Goal: Task Accomplishment & Management: Complete application form

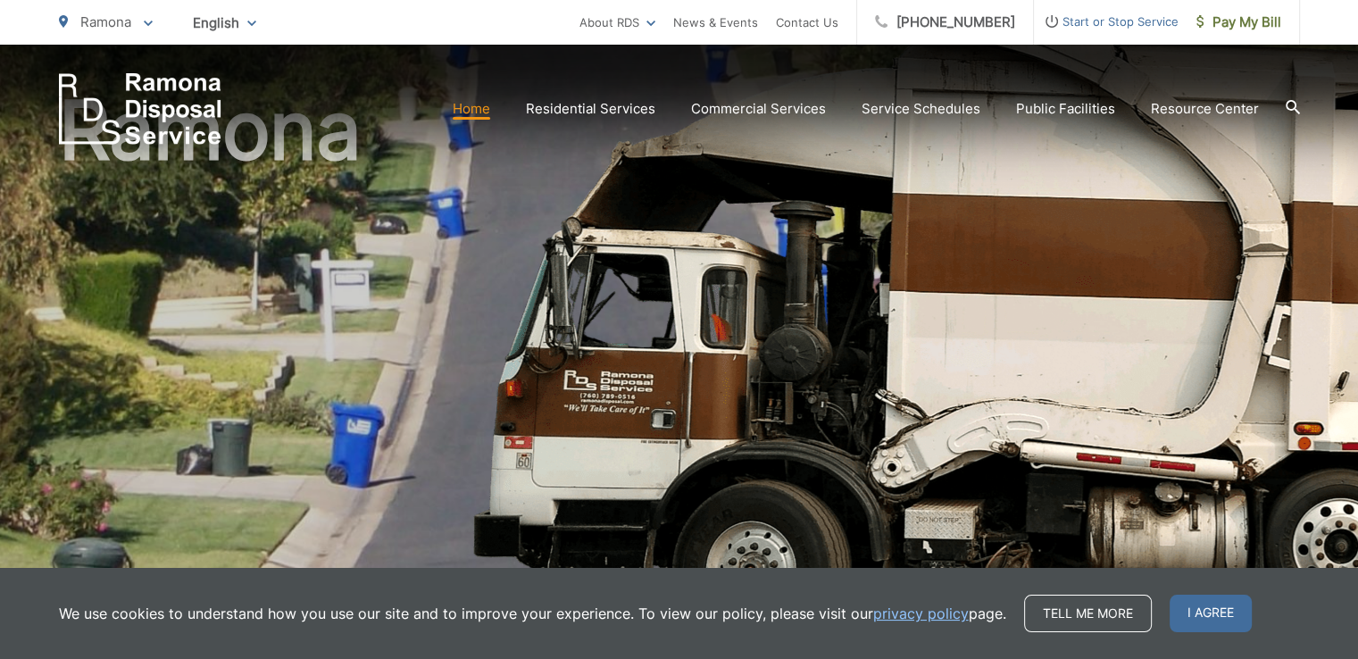
scroll to position [179, 0]
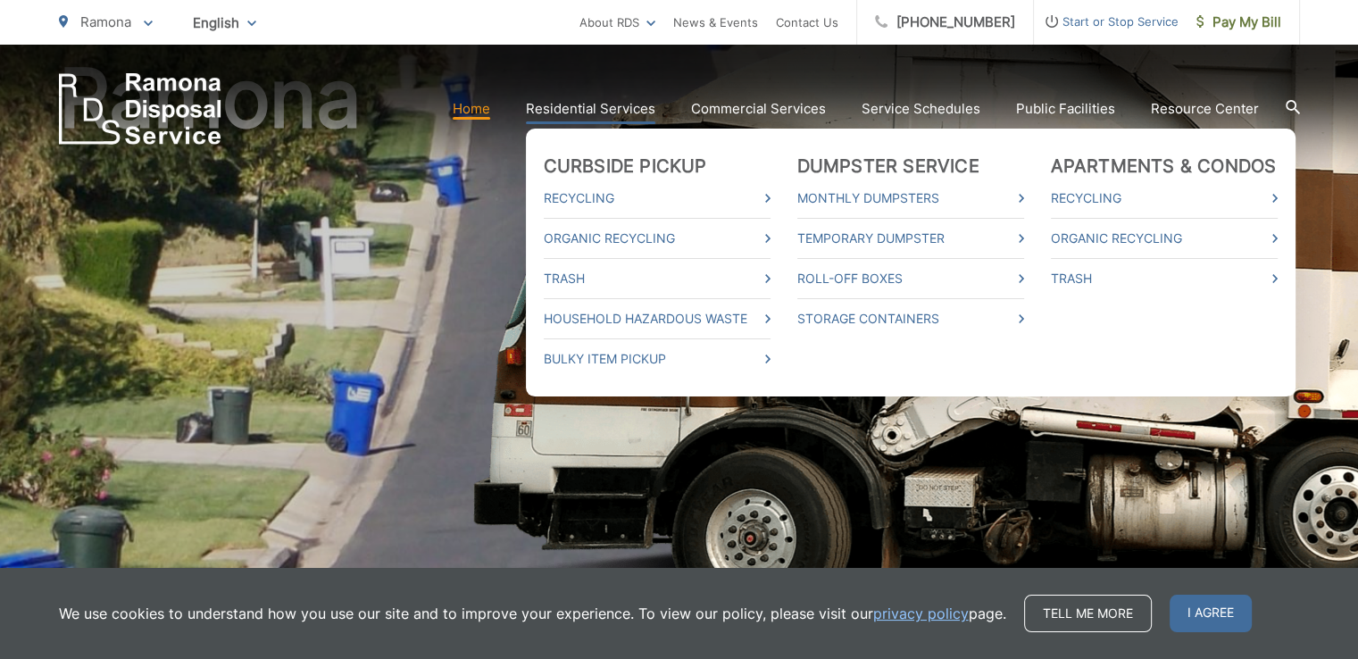
click at [636, 104] on link "Residential Services" at bounding box center [590, 108] width 129 height 21
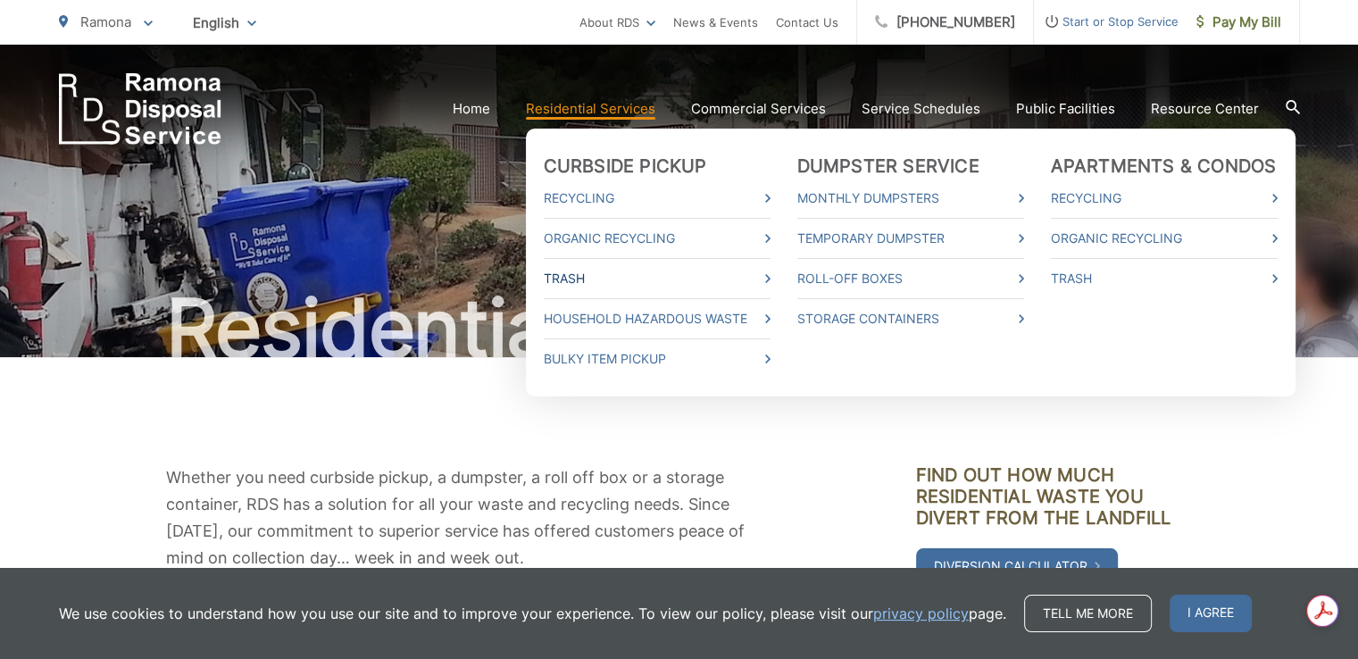
click at [764, 273] on link "Trash" at bounding box center [657, 278] width 227 height 21
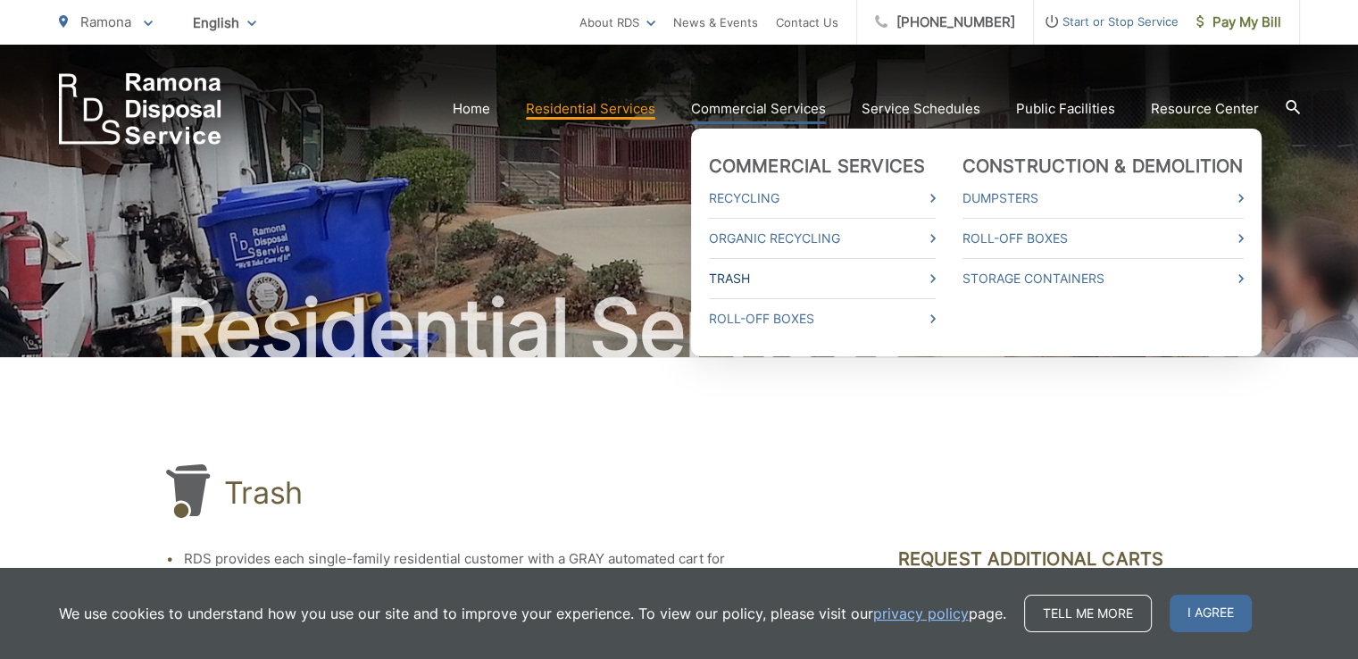
click at [780, 280] on link "Trash" at bounding box center [822, 278] width 227 height 21
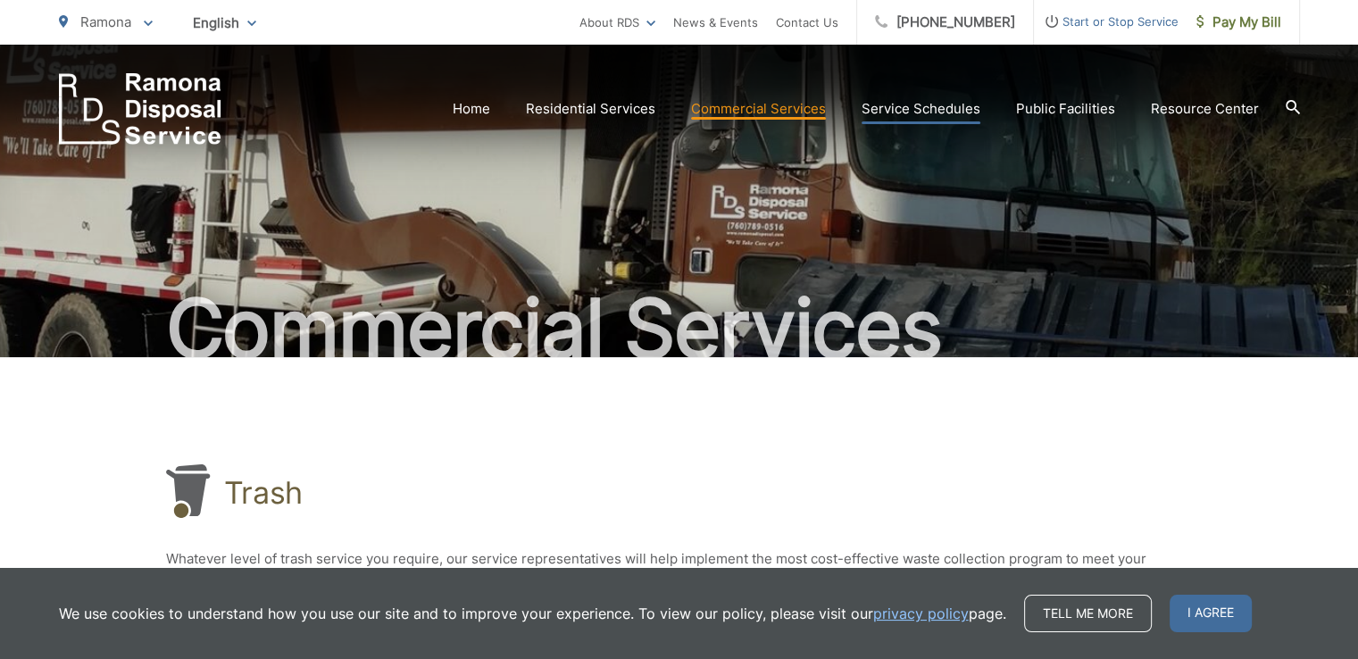
click at [915, 104] on link "Service Schedules" at bounding box center [921, 108] width 119 height 21
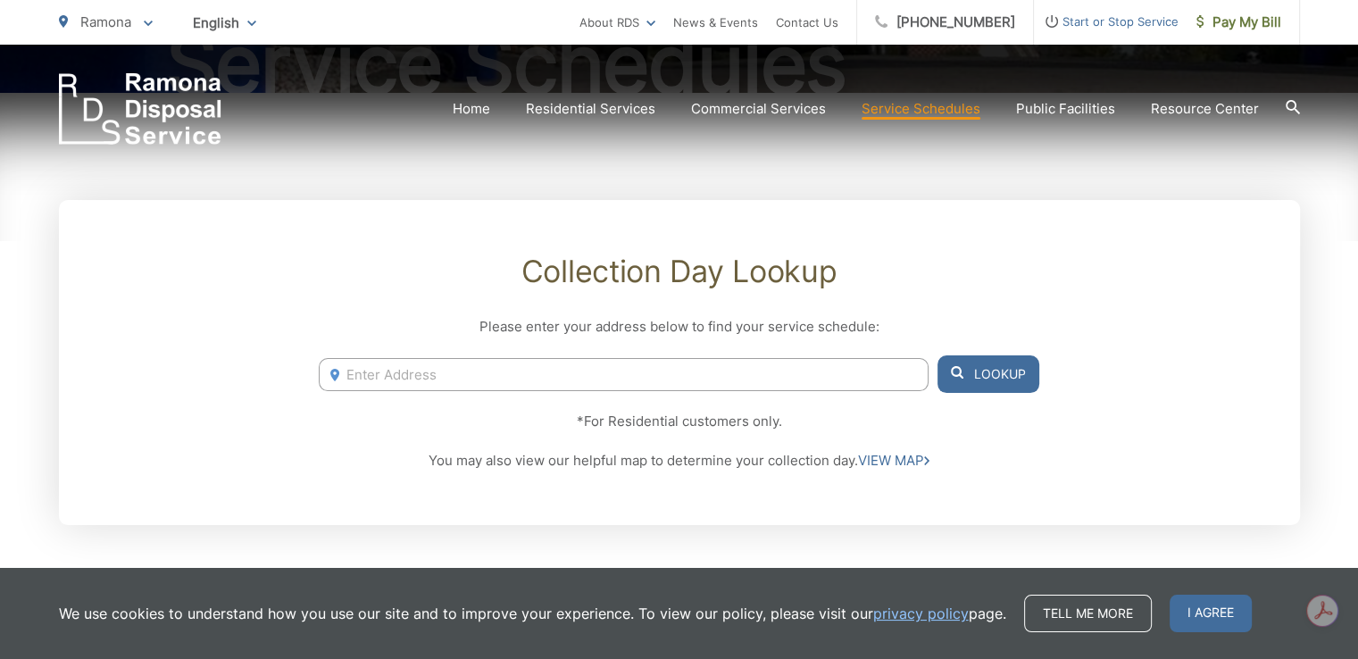
scroll to position [268, 0]
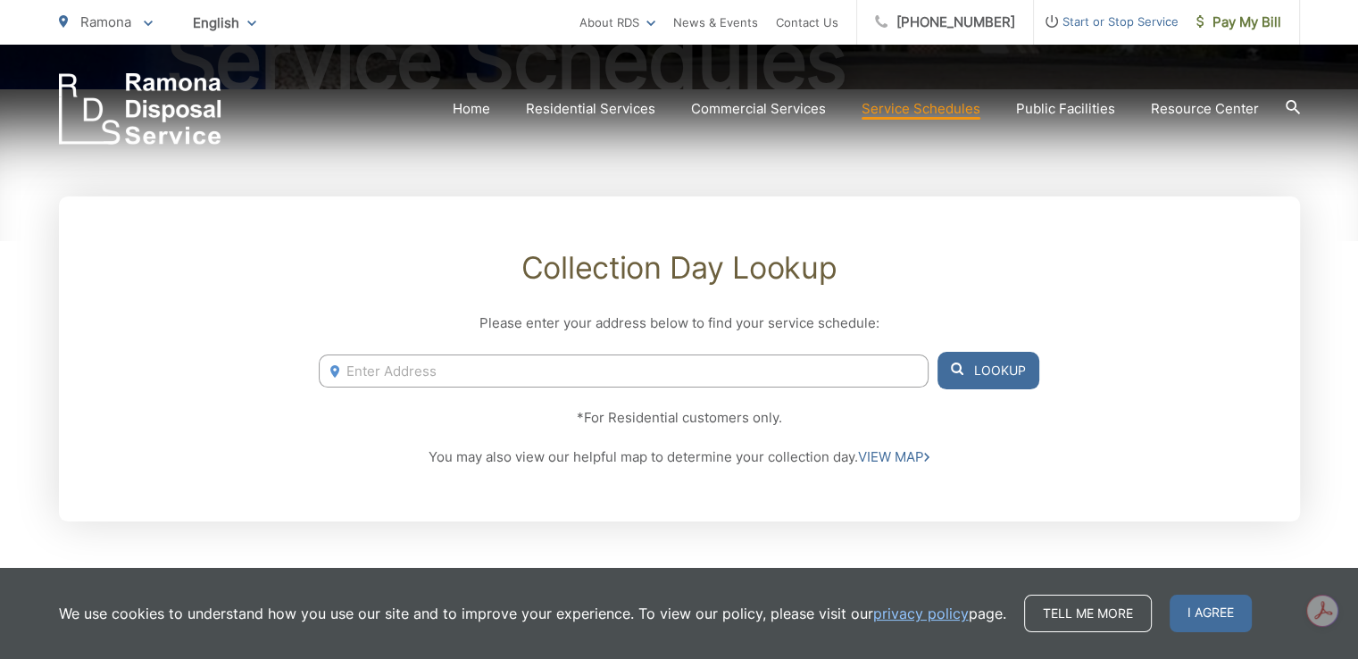
click at [598, 374] on input "Enter Address" at bounding box center [623, 371] width 609 height 33
click at [999, 373] on button "Lookup" at bounding box center [989, 371] width 102 height 38
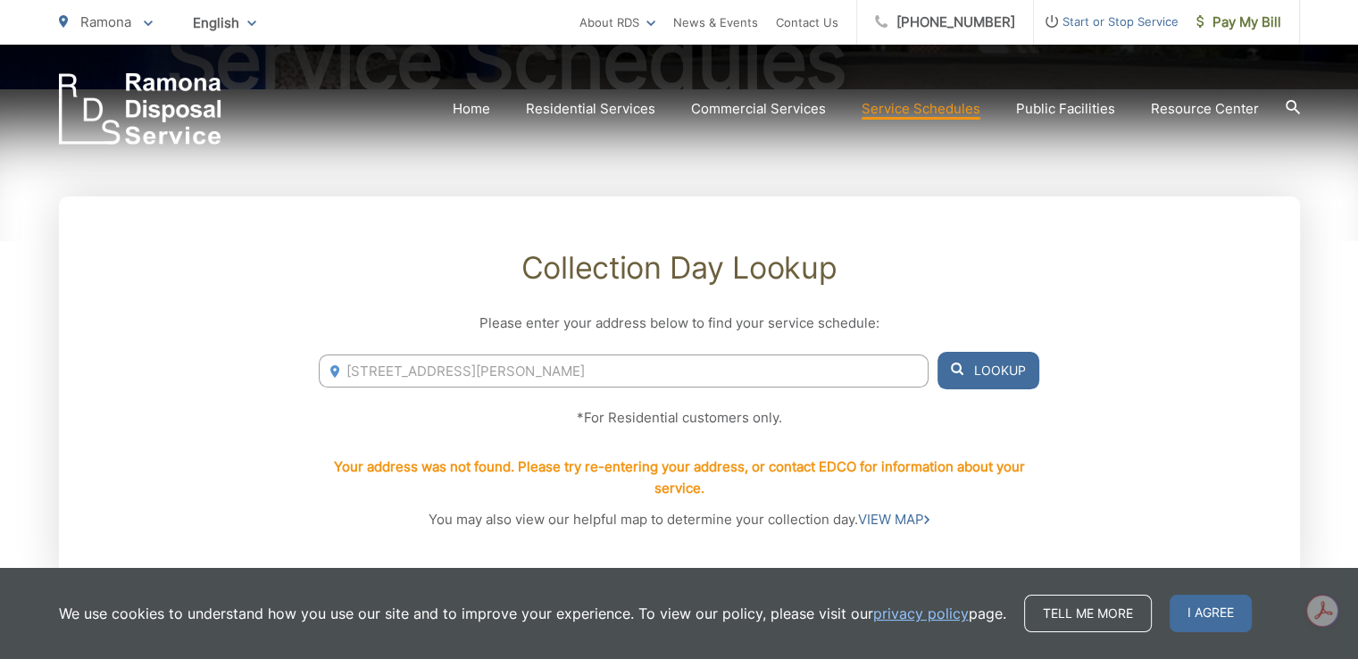
drag, startPoint x: 449, startPoint y: 369, endPoint x: 347, endPoint y: 368, distance: 102.7
click at [347, 368] on input "203 hanson ln" at bounding box center [623, 371] width 609 height 33
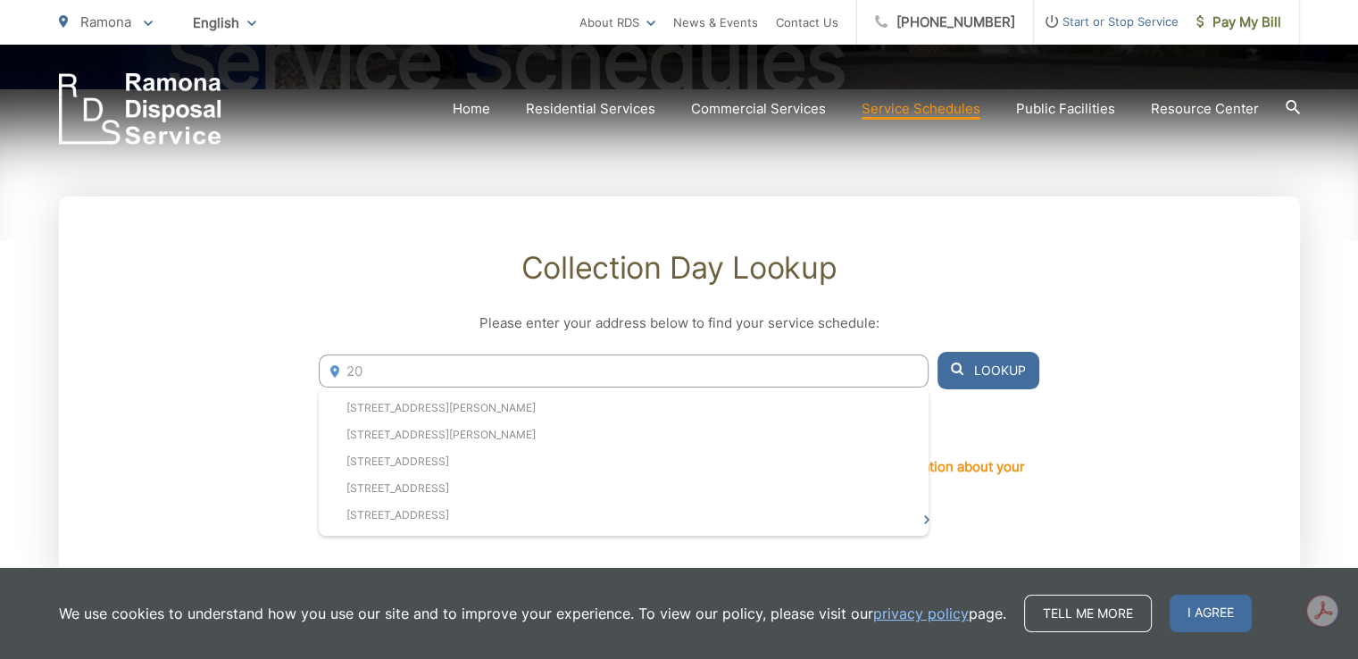
type input "2"
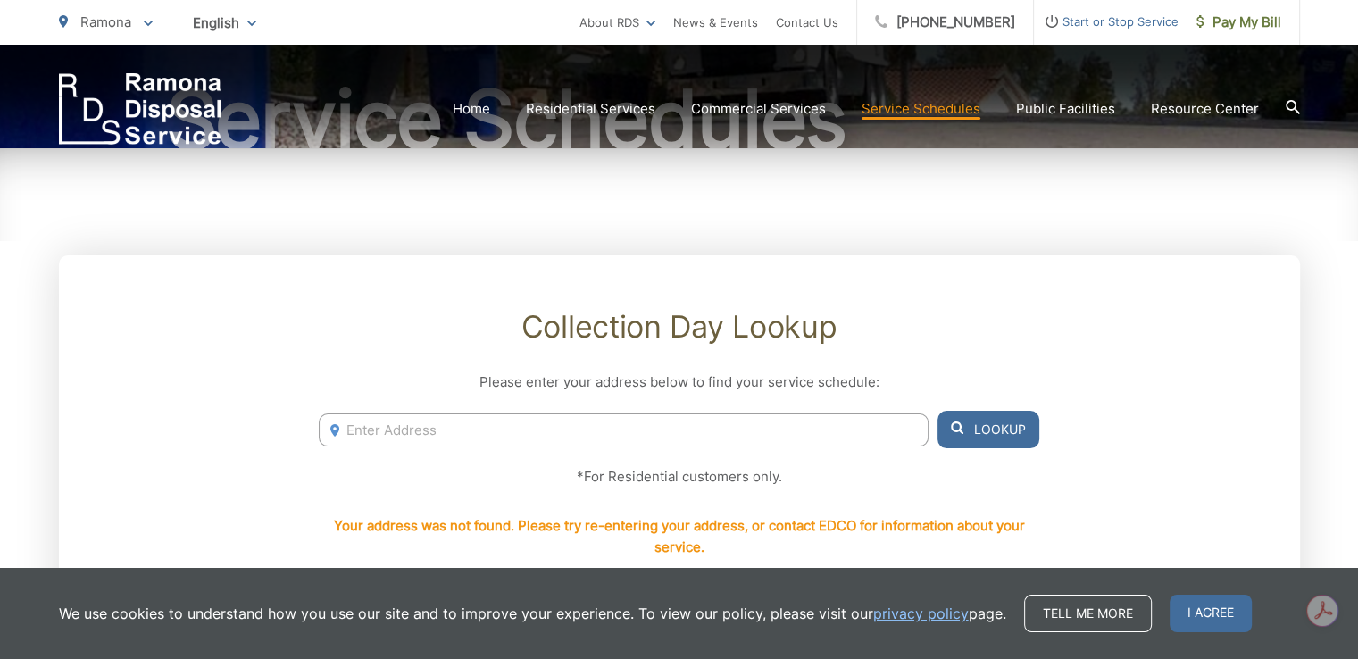
scroll to position [179, 0]
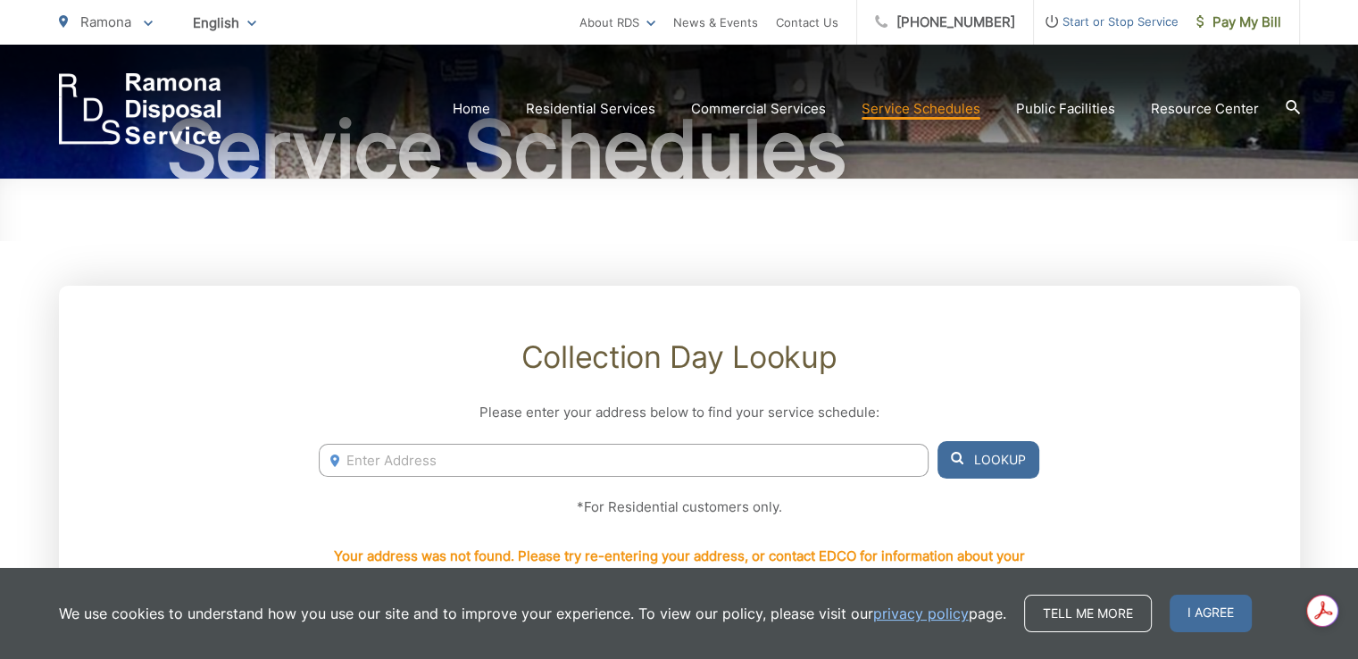
click at [1173, 439] on div "Collection Day Lookup Please enter your address below to find your service sche…" at bounding box center [679, 480] width 1241 height 388
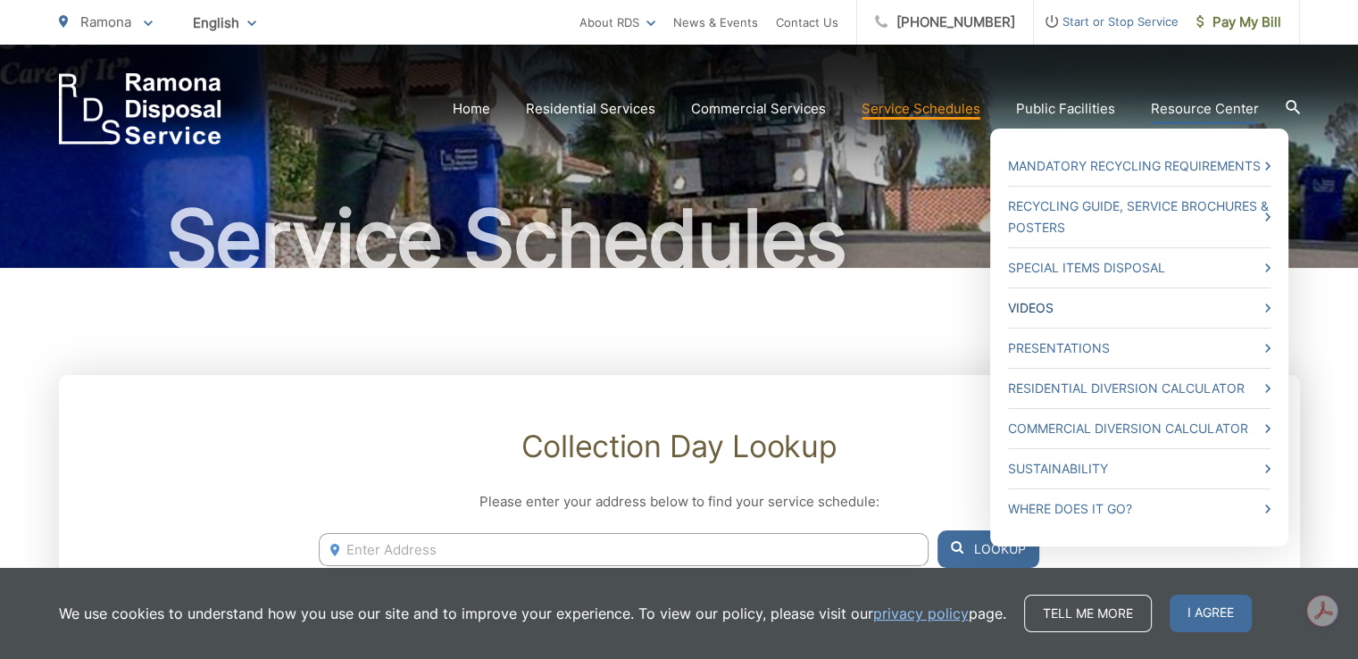
scroll to position [0, 0]
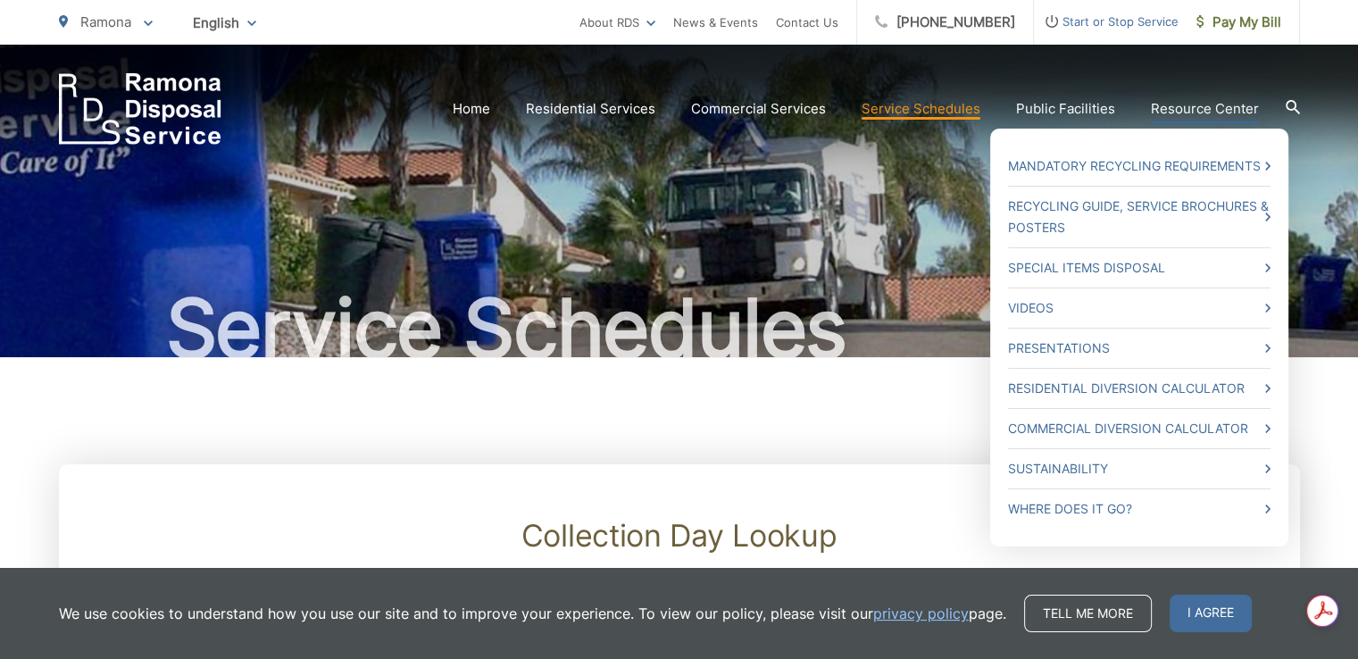
click at [1194, 104] on link "Resource Center" at bounding box center [1205, 108] width 108 height 21
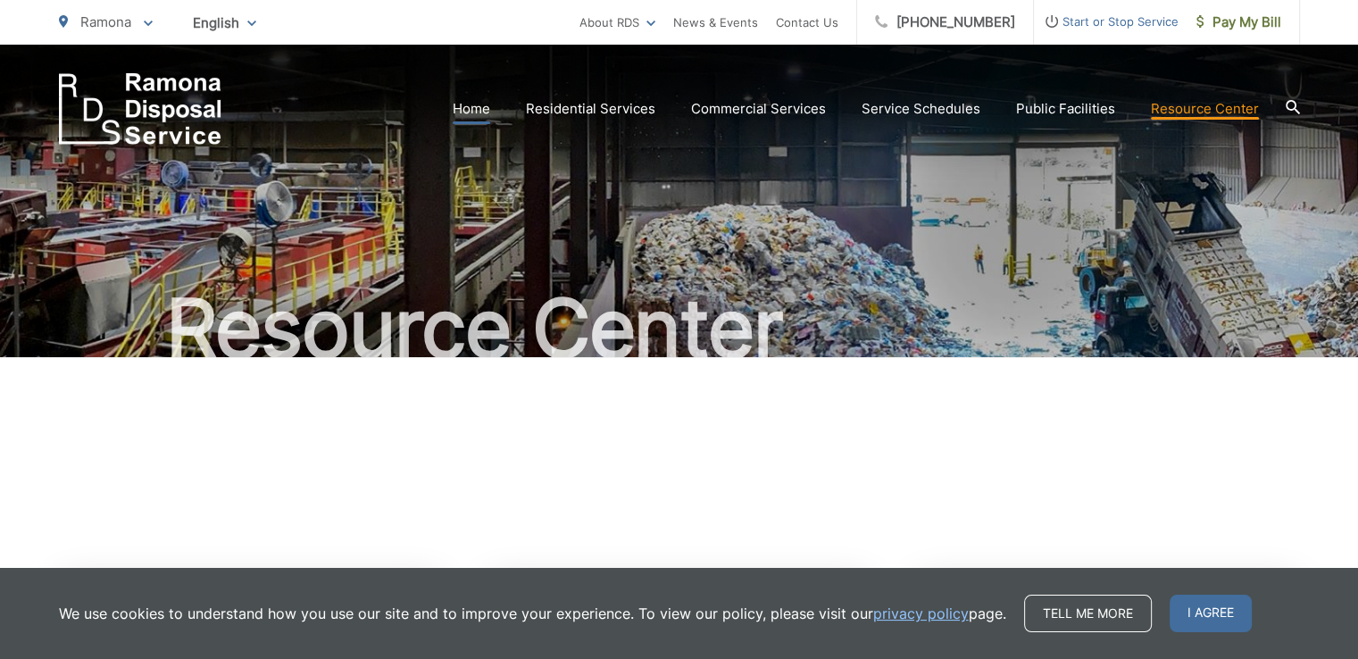
click at [470, 104] on link "Home" at bounding box center [472, 108] width 38 height 21
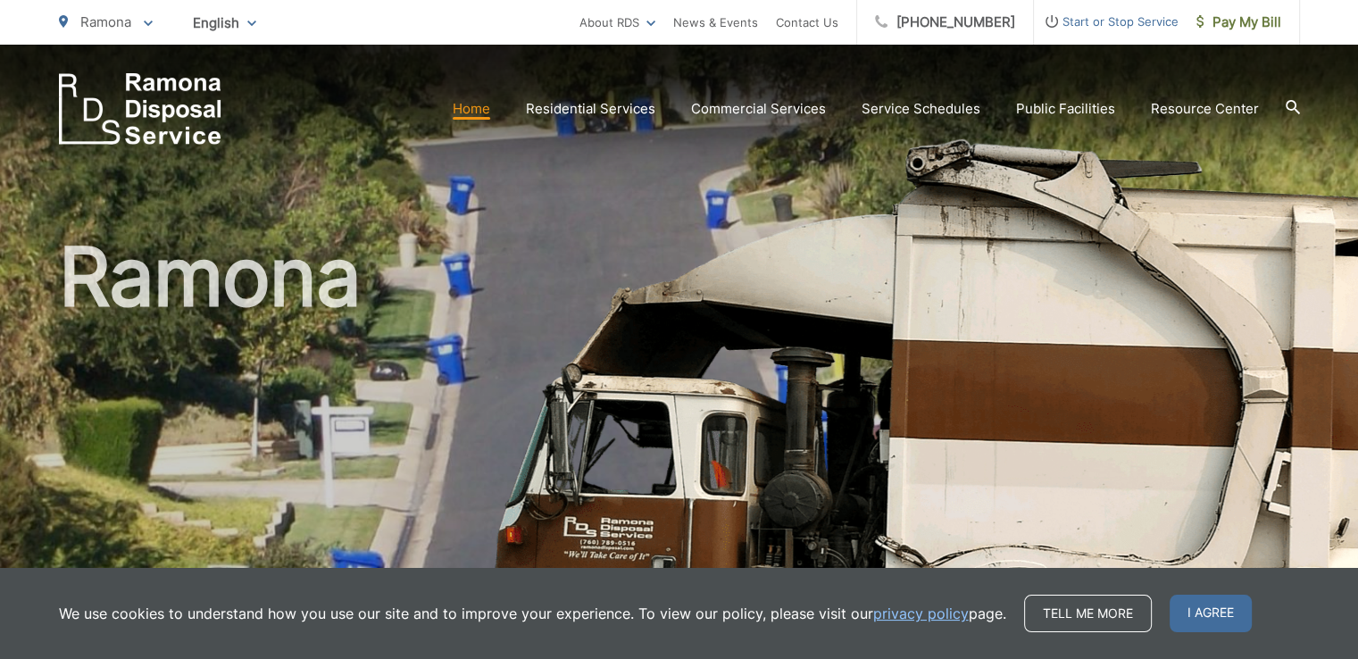
click at [1069, 21] on span "Start or Stop Service" at bounding box center [1106, 21] width 145 height 21
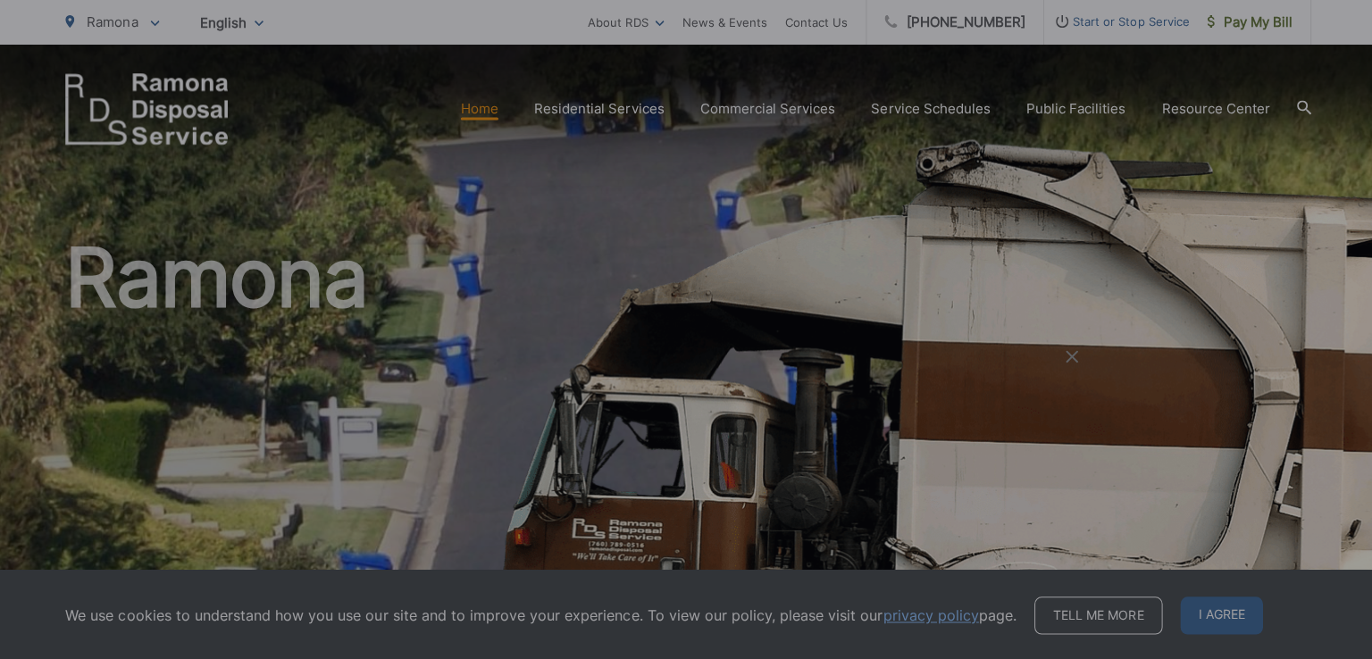
click at [1069, 21] on div "Entry Status None In Progress Completed None None In Progress Completed I Would…" at bounding box center [686, 329] width 1372 height 659
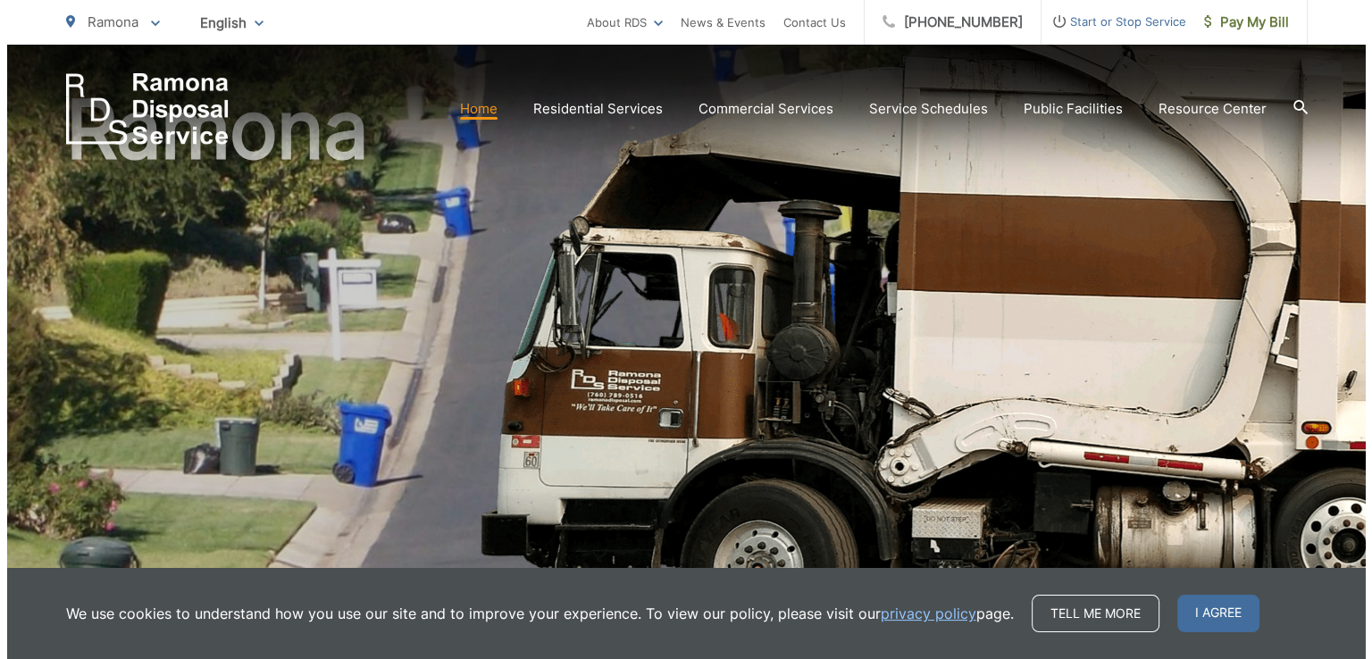
scroll to position [179, 0]
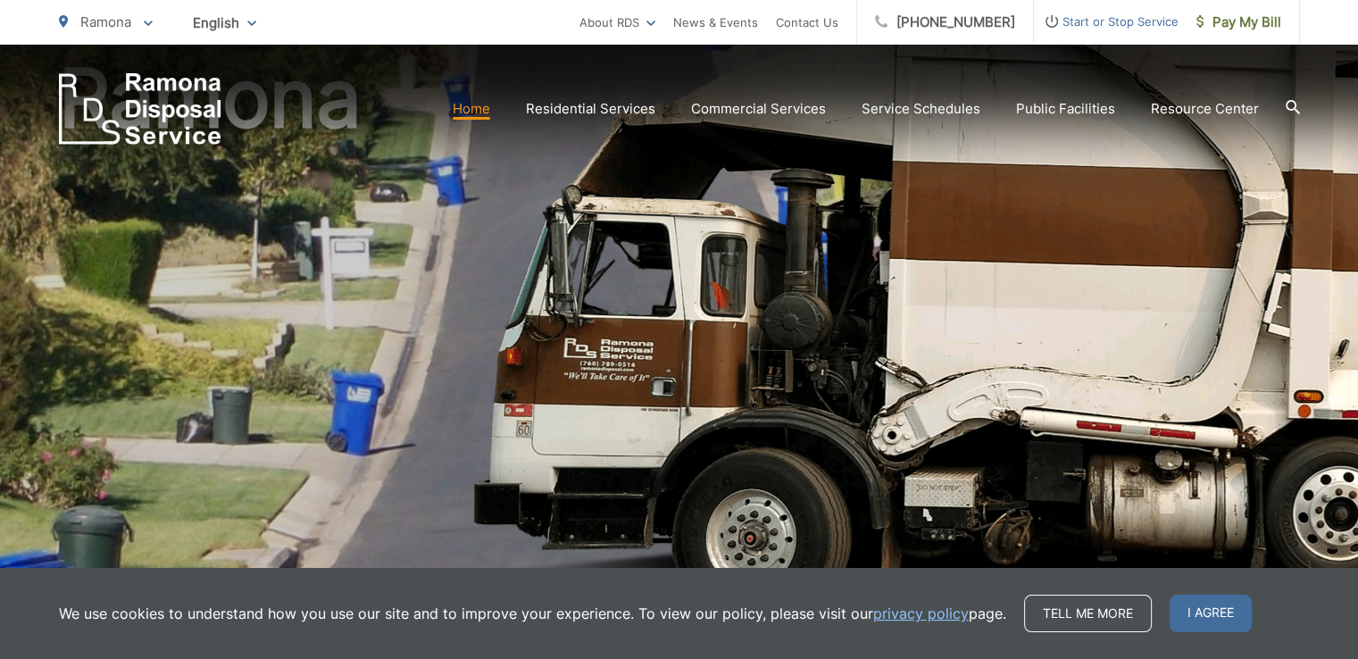
click at [1071, 20] on span "Start or Stop Service" at bounding box center [1106, 21] width 145 height 21
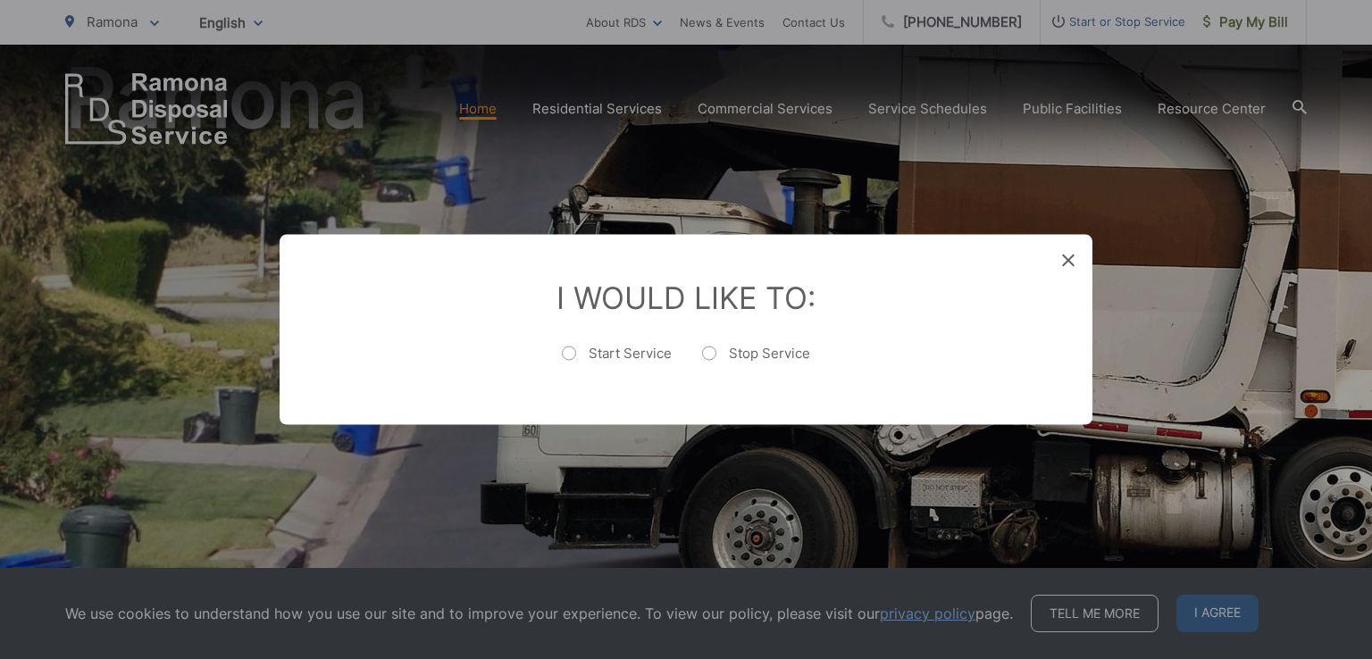
click at [577, 351] on label "Start Service" at bounding box center [617, 363] width 110 height 36
radio input "true"
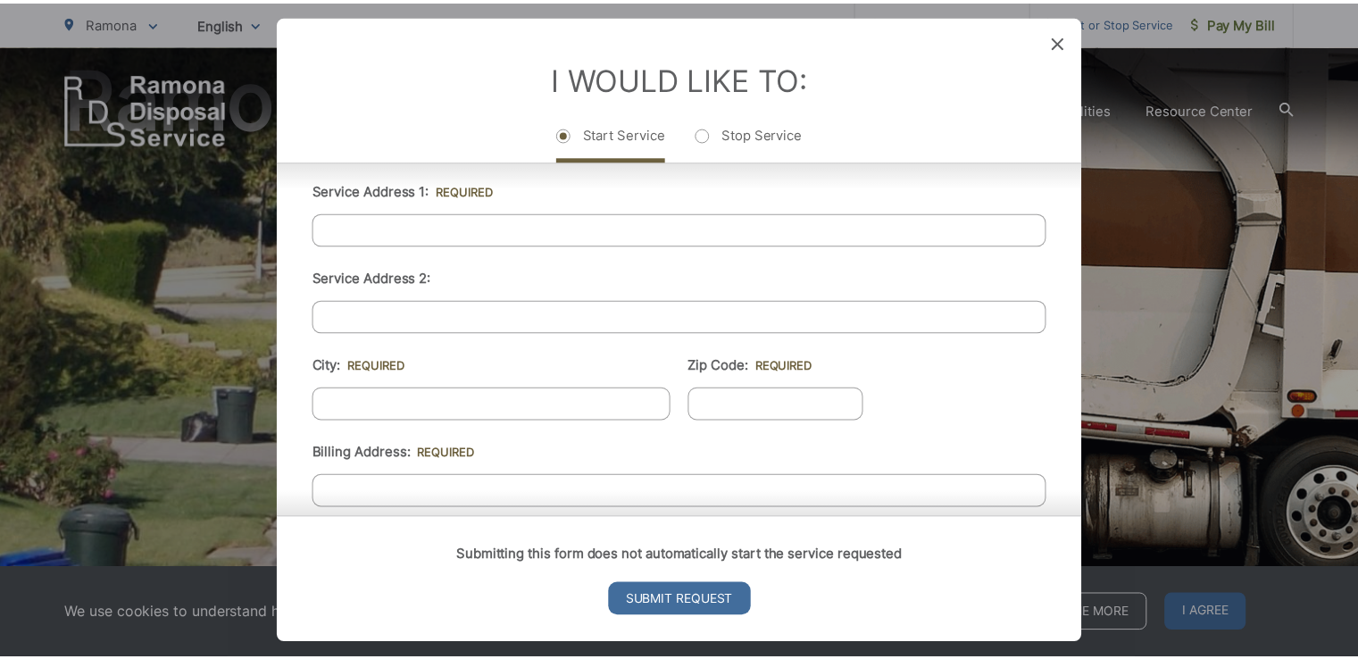
scroll to position [452, 0]
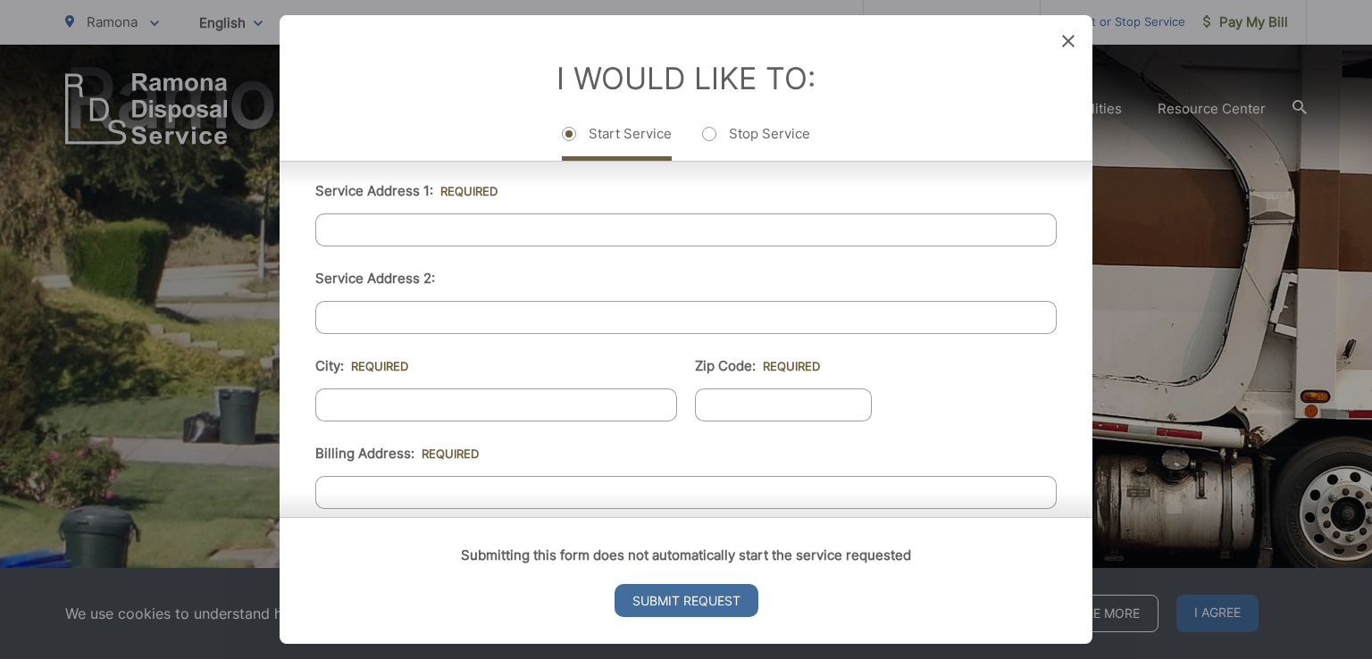
click at [1065, 38] on icon at bounding box center [1068, 41] width 13 height 13
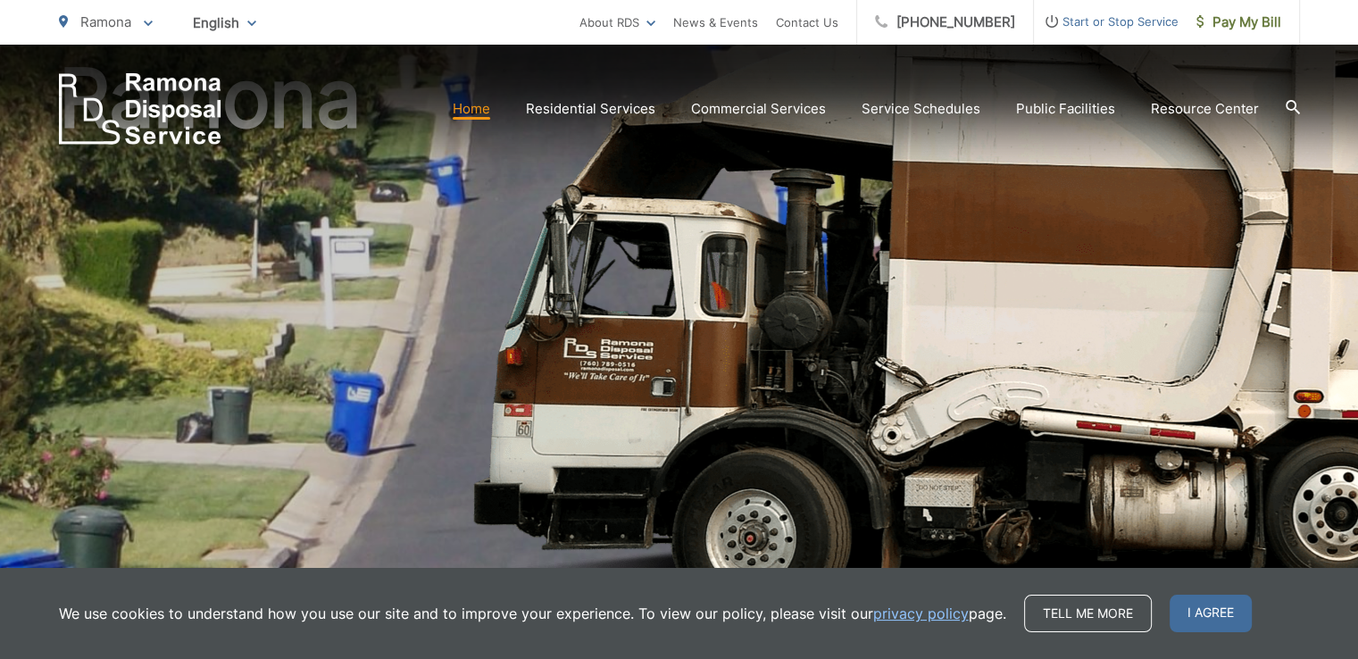
click at [1065, 38] on li "Start or Stop Service" at bounding box center [1106, 22] width 145 height 45
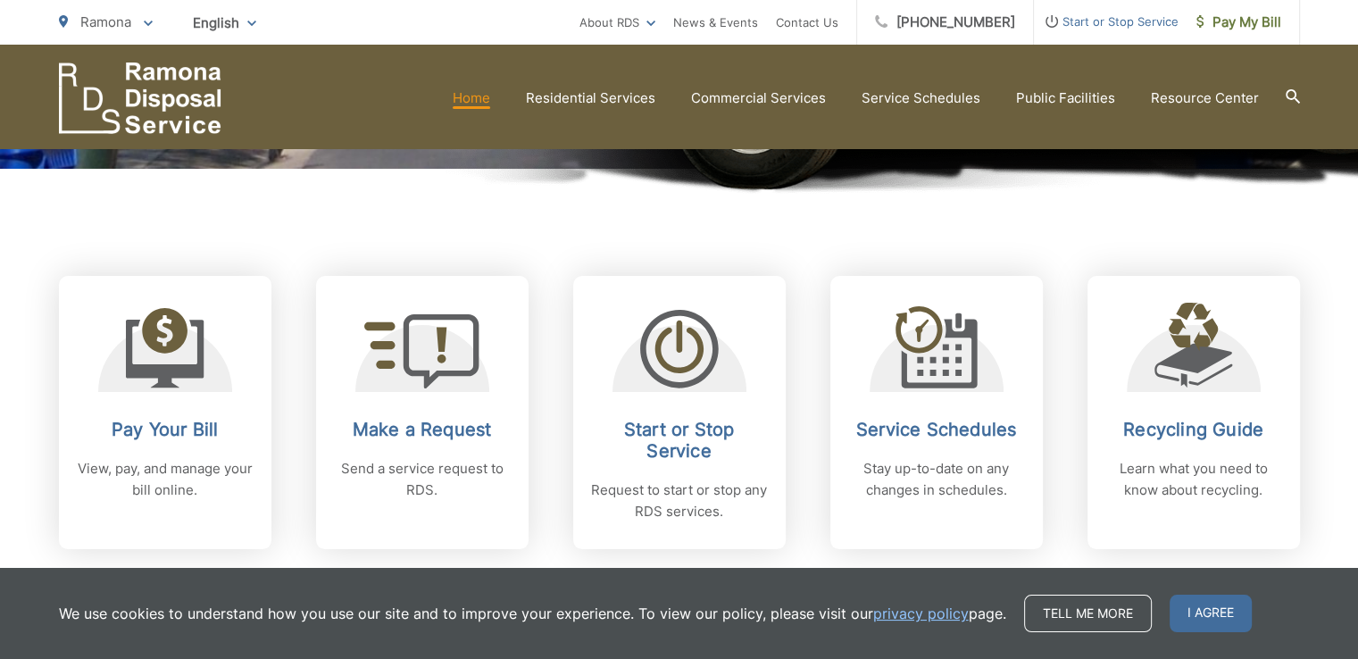
scroll to position [536, 0]
